Goal: Check status

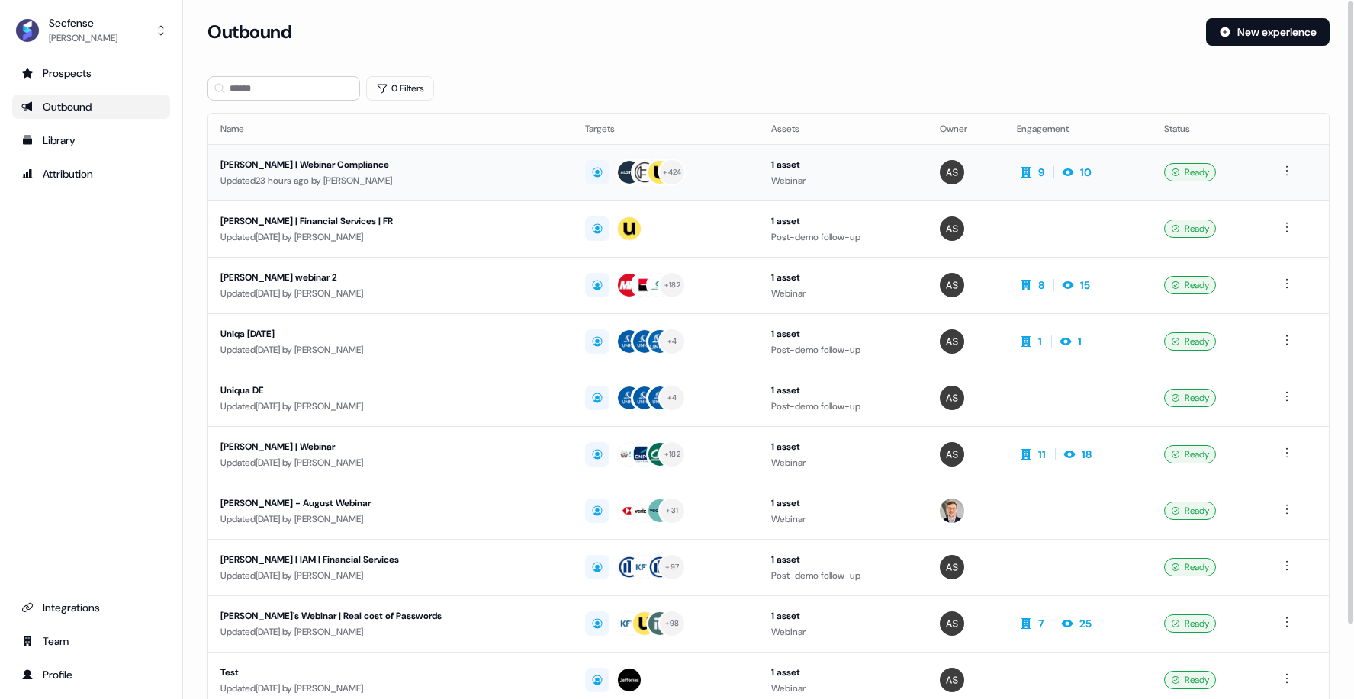
click at [269, 163] on div "[PERSON_NAME] | Webinar Compliance" at bounding box center [389, 164] width 339 height 15
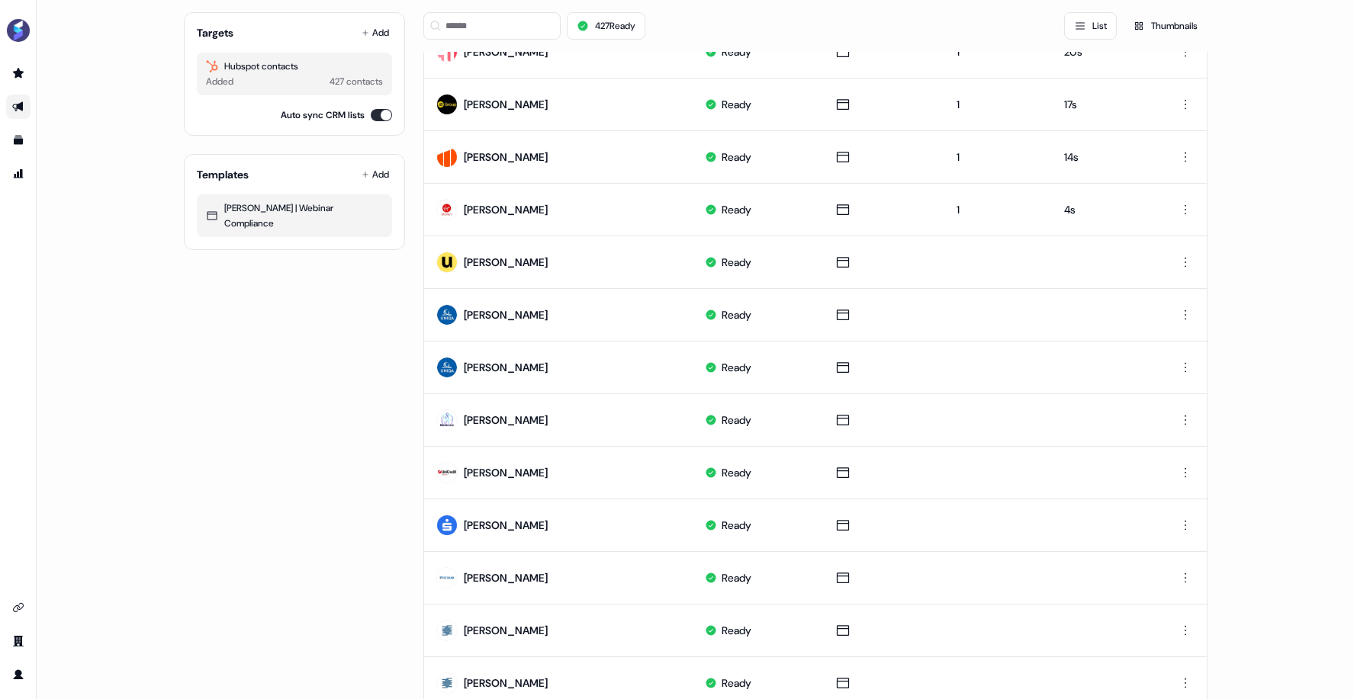
scroll to position [599, 0]
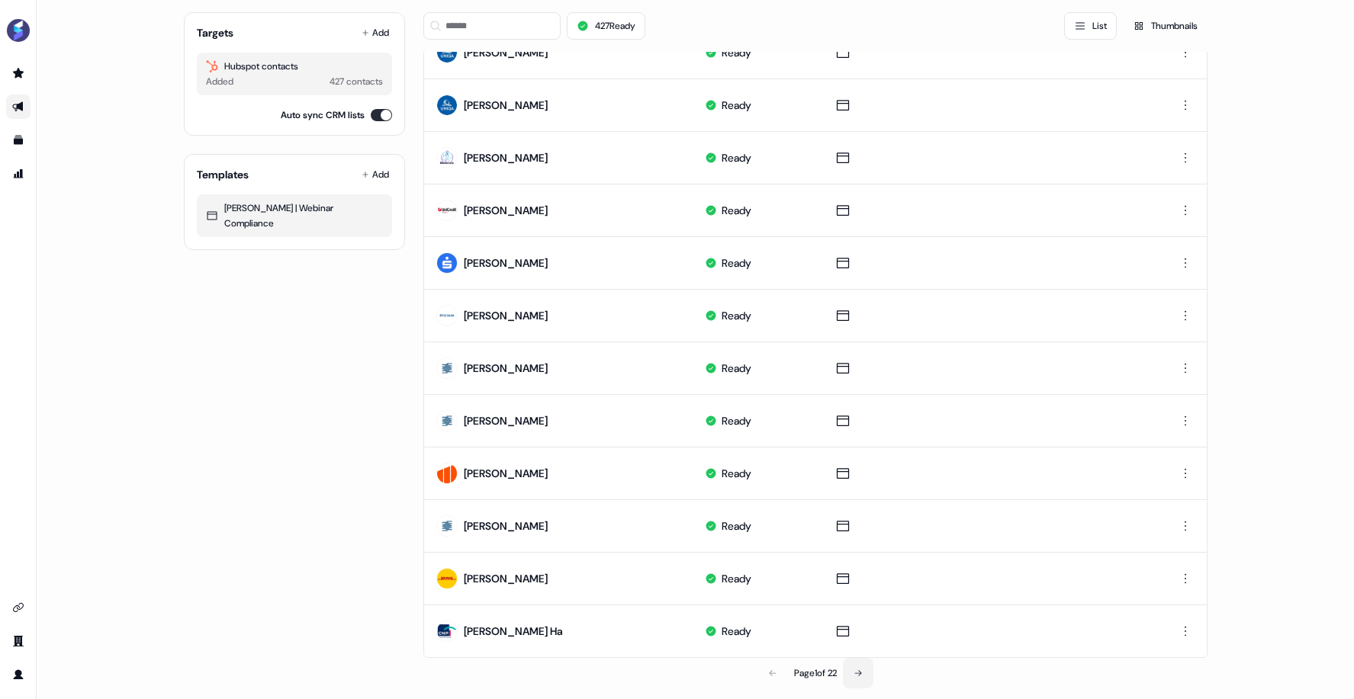
click at [868, 664] on button at bounding box center [858, 673] width 31 height 31
click at [868, 664] on button at bounding box center [859, 673] width 31 height 31
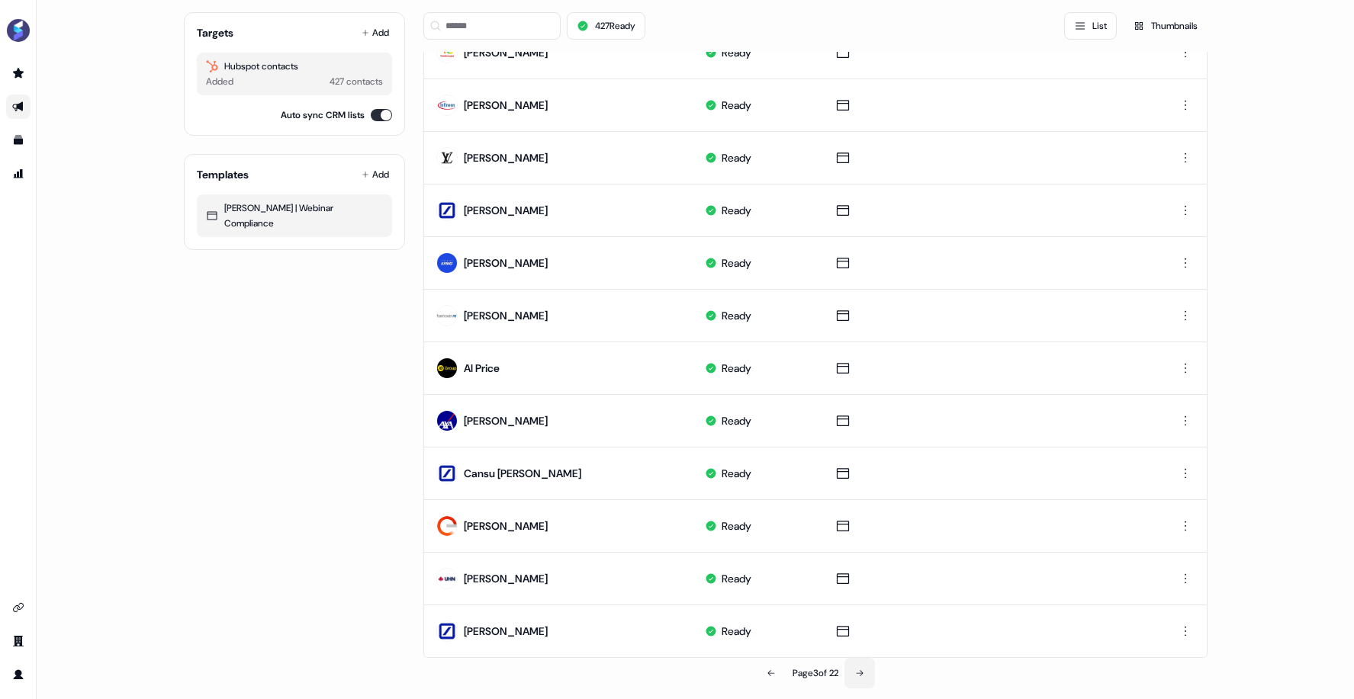
click at [868, 664] on button at bounding box center [859, 673] width 31 height 31
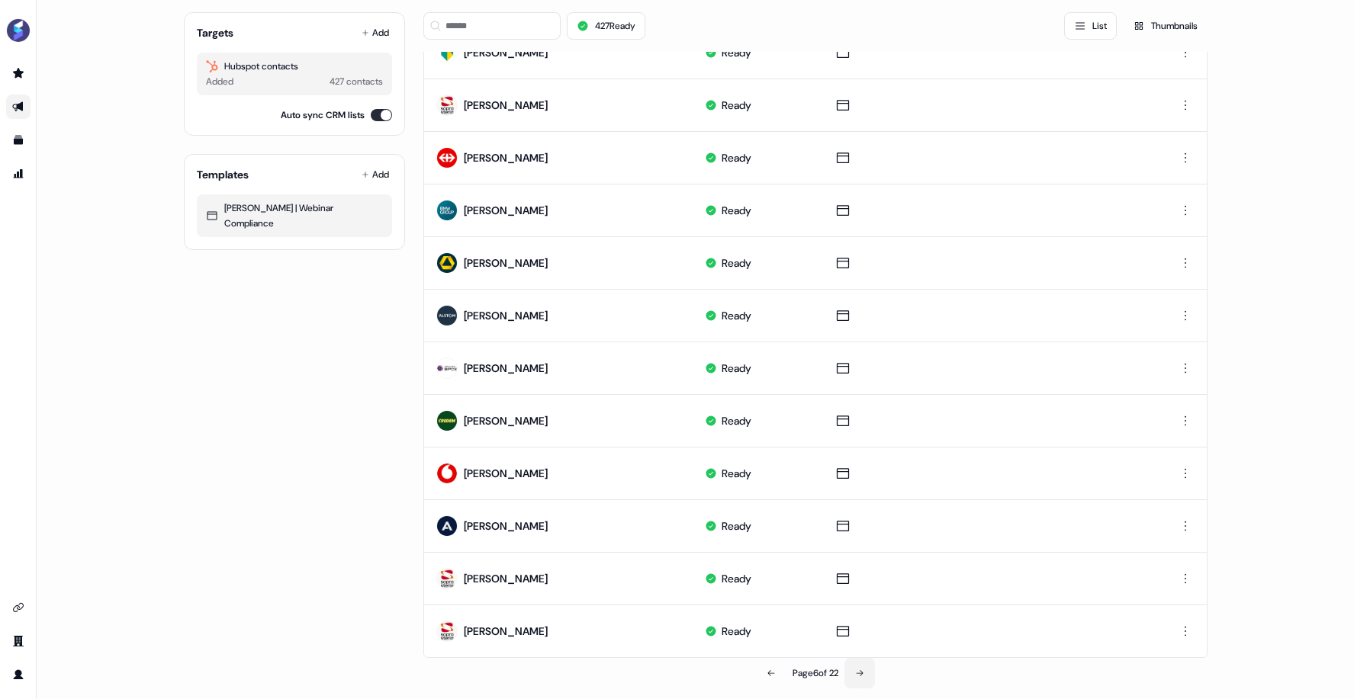
click at [868, 664] on button at bounding box center [859, 673] width 31 height 31
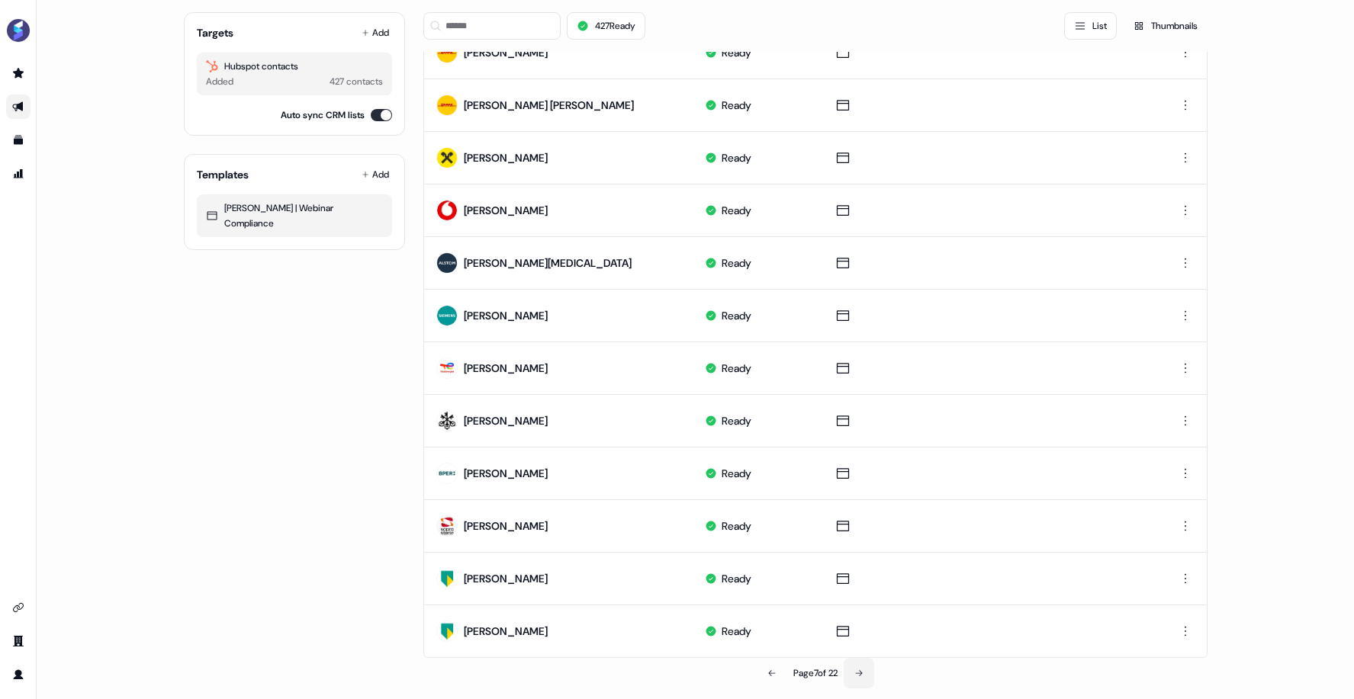
click at [868, 664] on button at bounding box center [859, 673] width 31 height 31
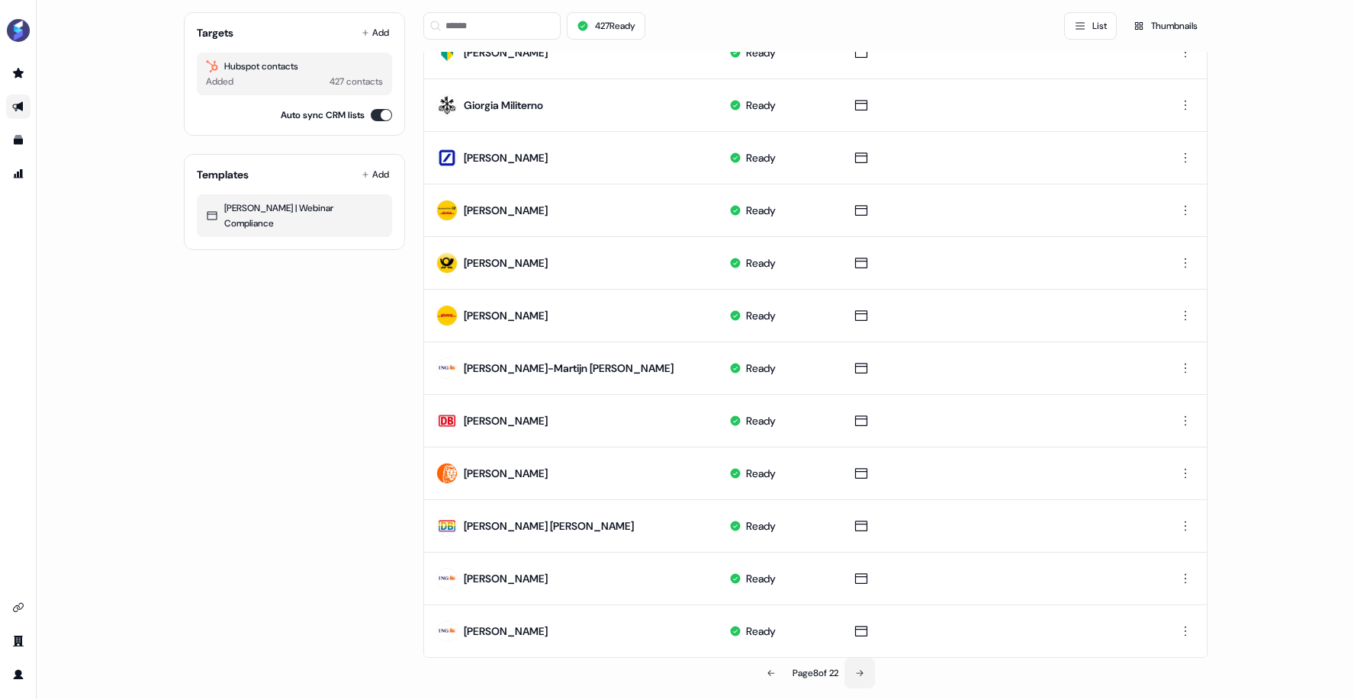
click at [868, 663] on button at bounding box center [859, 673] width 31 height 31
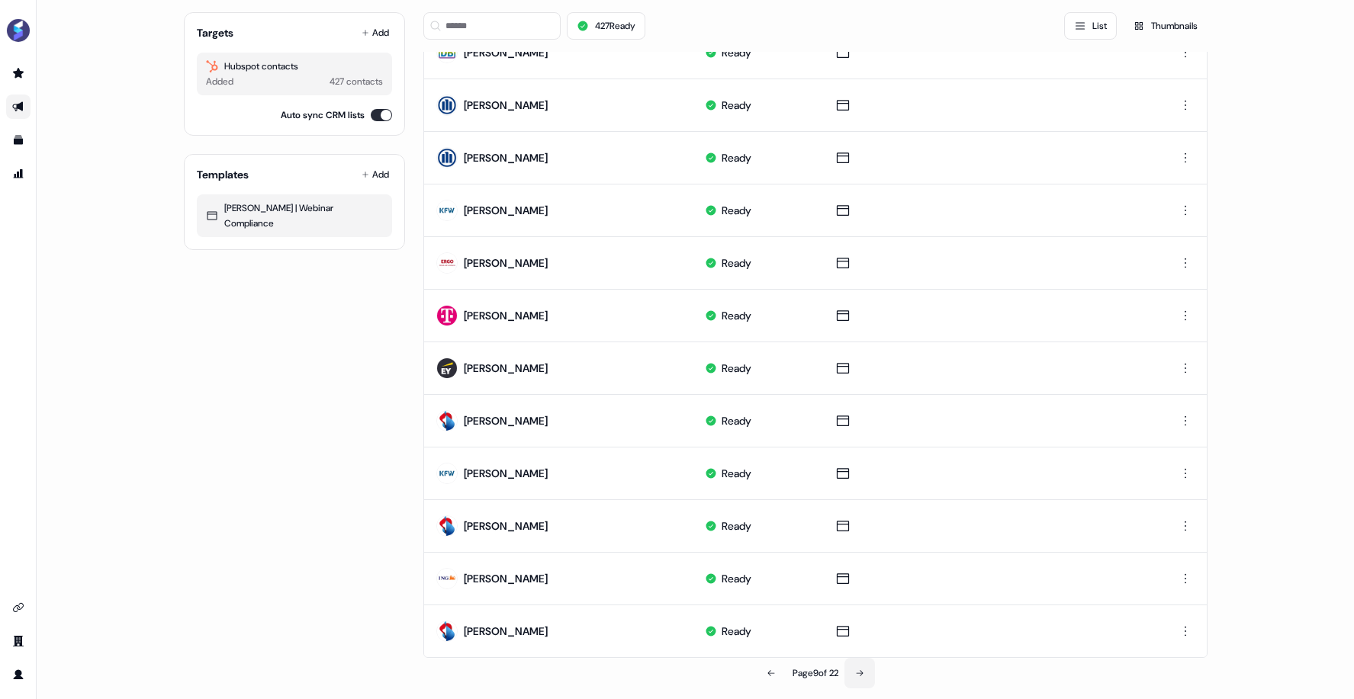
click at [868, 663] on button at bounding box center [859, 673] width 31 height 31
click at [868, 663] on button at bounding box center [860, 673] width 31 height 31
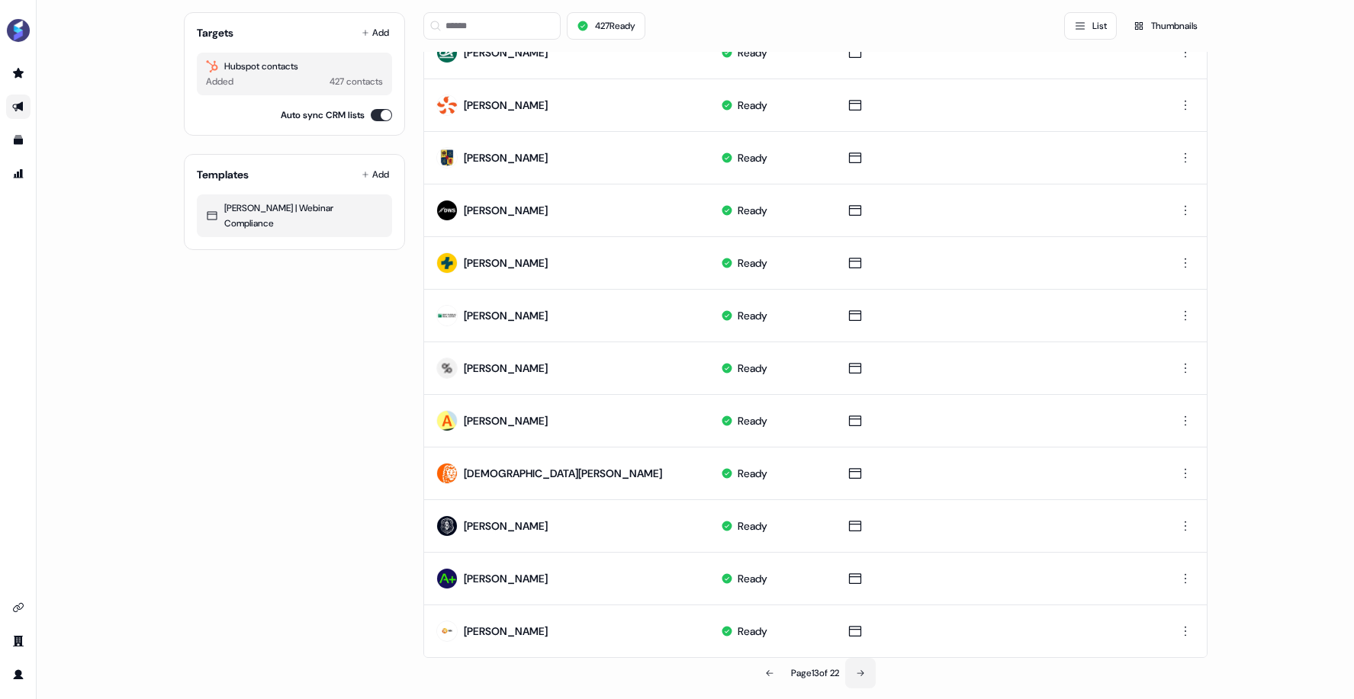
click at [868, 663] on button at bounding box center [860, 673] width 31 height 31
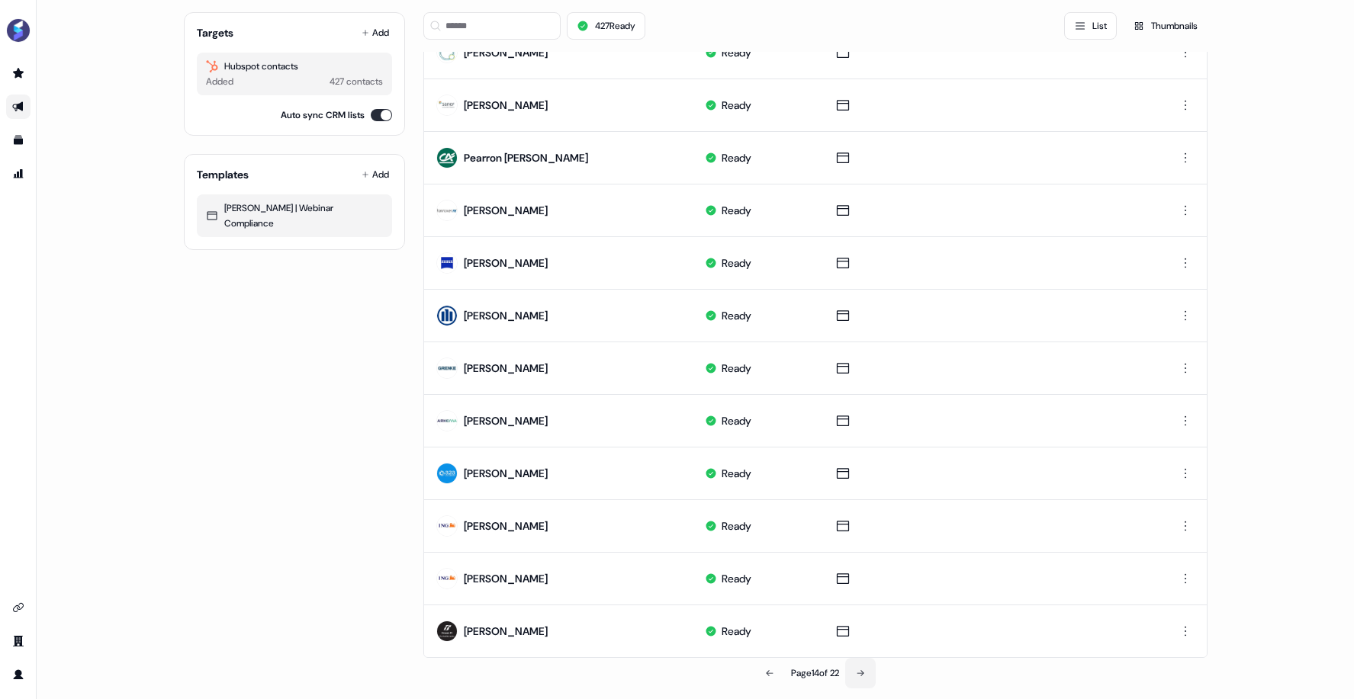
click at [868, 663] on button at bounding box center [860, 673] width 31 height 31
click at [868, 663] on button at bounding box center [859, 673] width 31 height 31
click at [868, 662] on button at bounding box center [860, 673] width 31 height 31
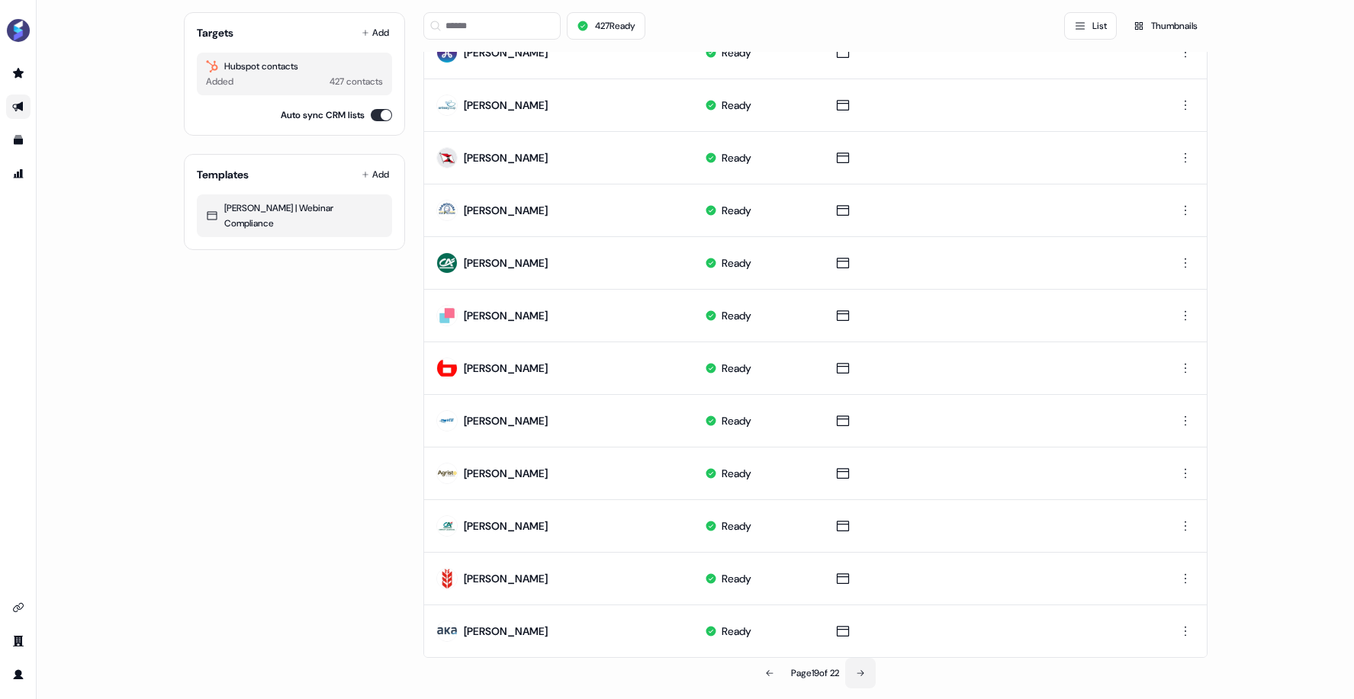
click at [868, 662] on button at bounding box center [860, 673] width 31 height 31
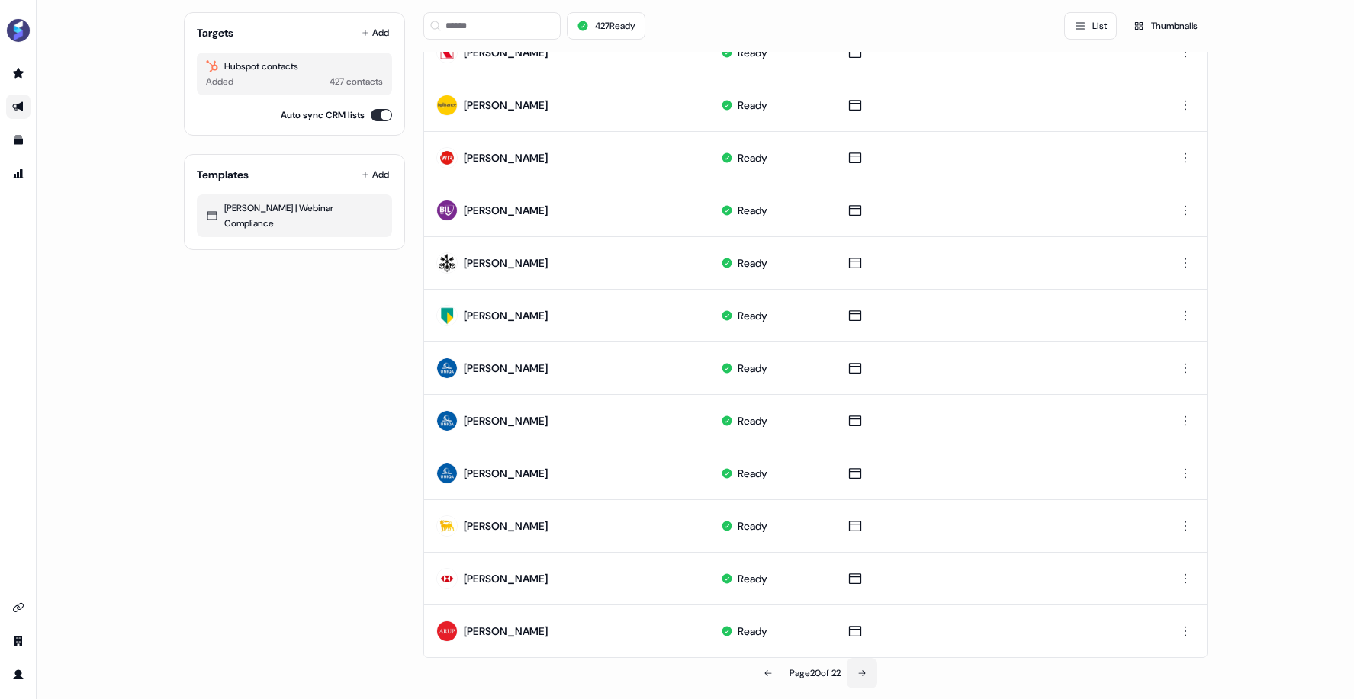
click at [868, 662] on button at bounding box center [862, 673] width 31 height 31
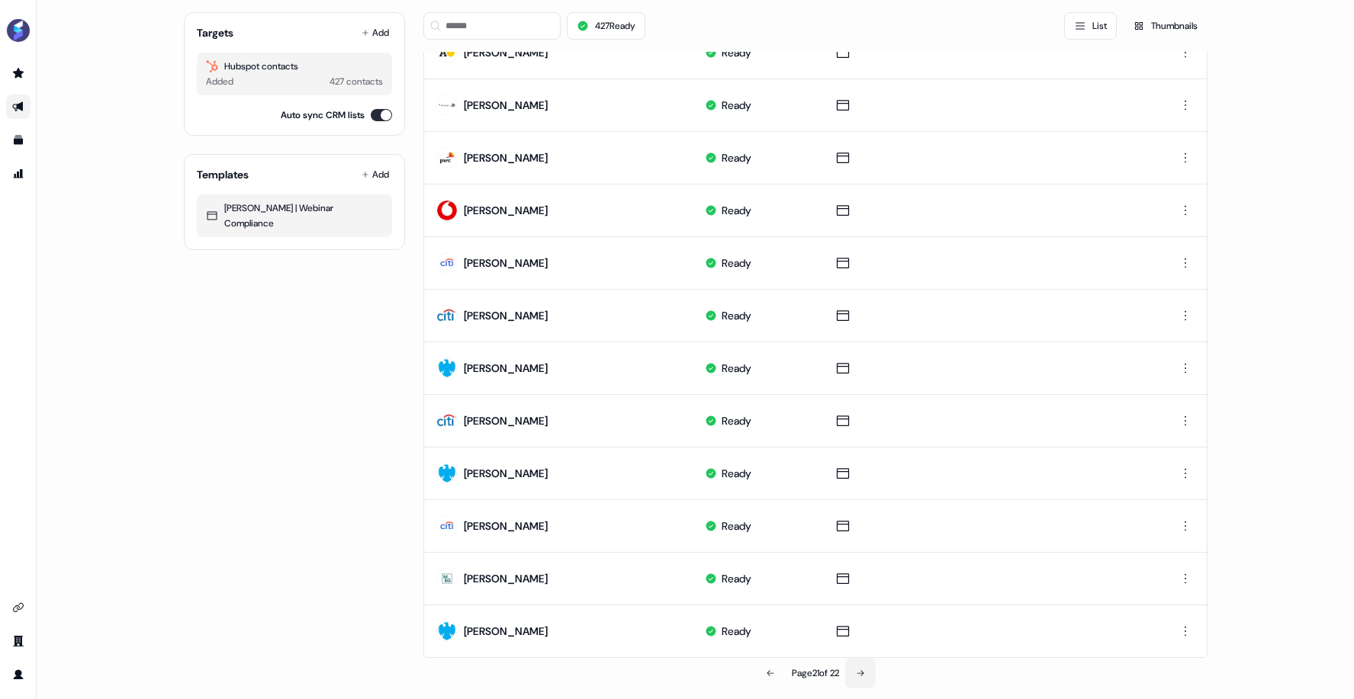
click at [868, 662] on button at bounding box center [860, 673] width 31 height 31
